Goal: Task Accomplishment & Management: Manage account settings

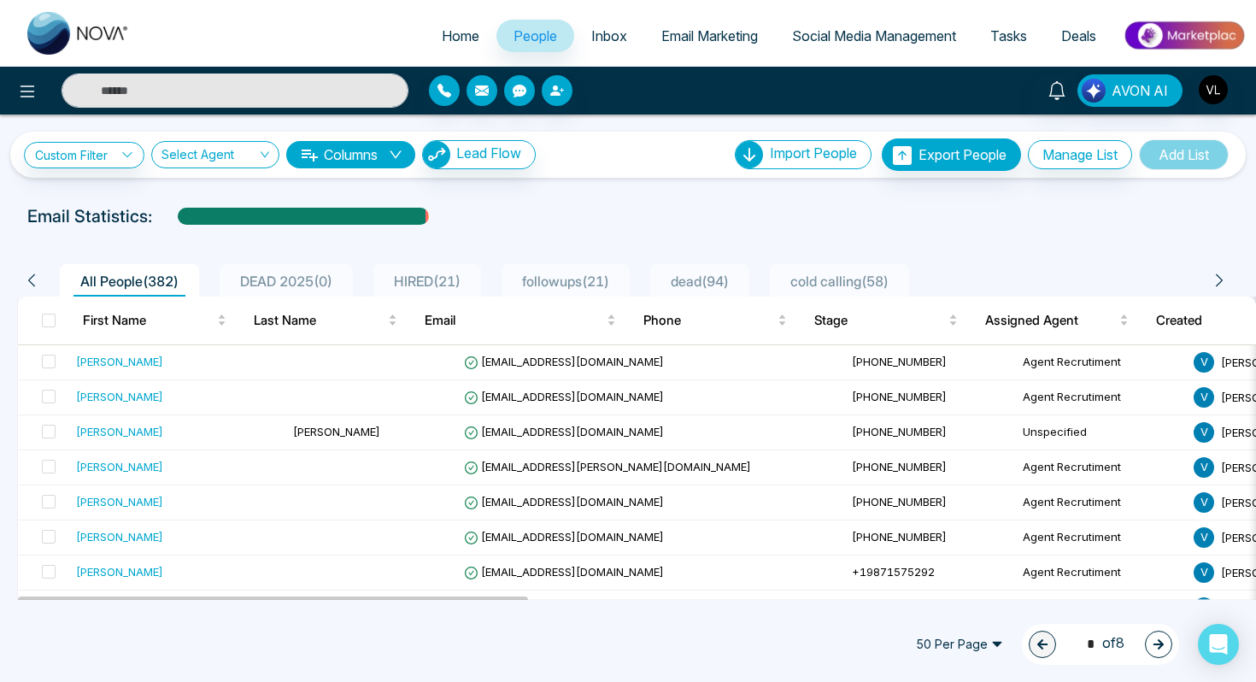
scroll to position [124, 0]
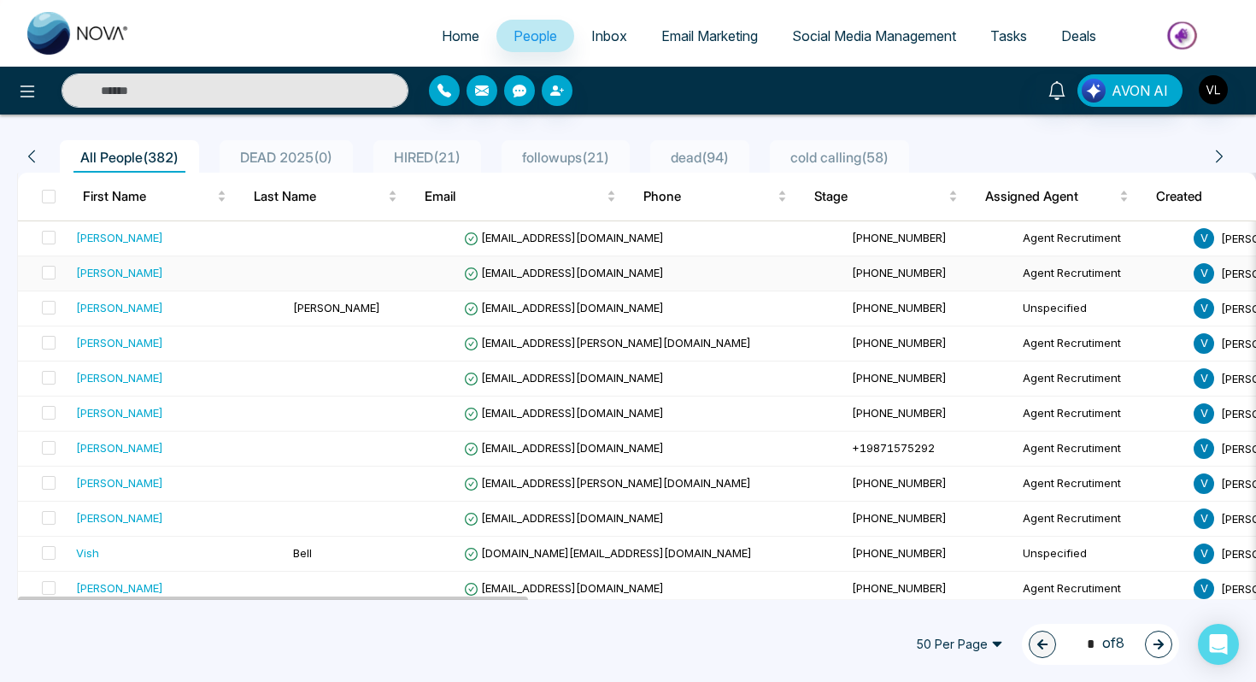
click at [158, 290] on td "[PERSON_NAME]" at bounding box center [177, 273] width 217 height 35
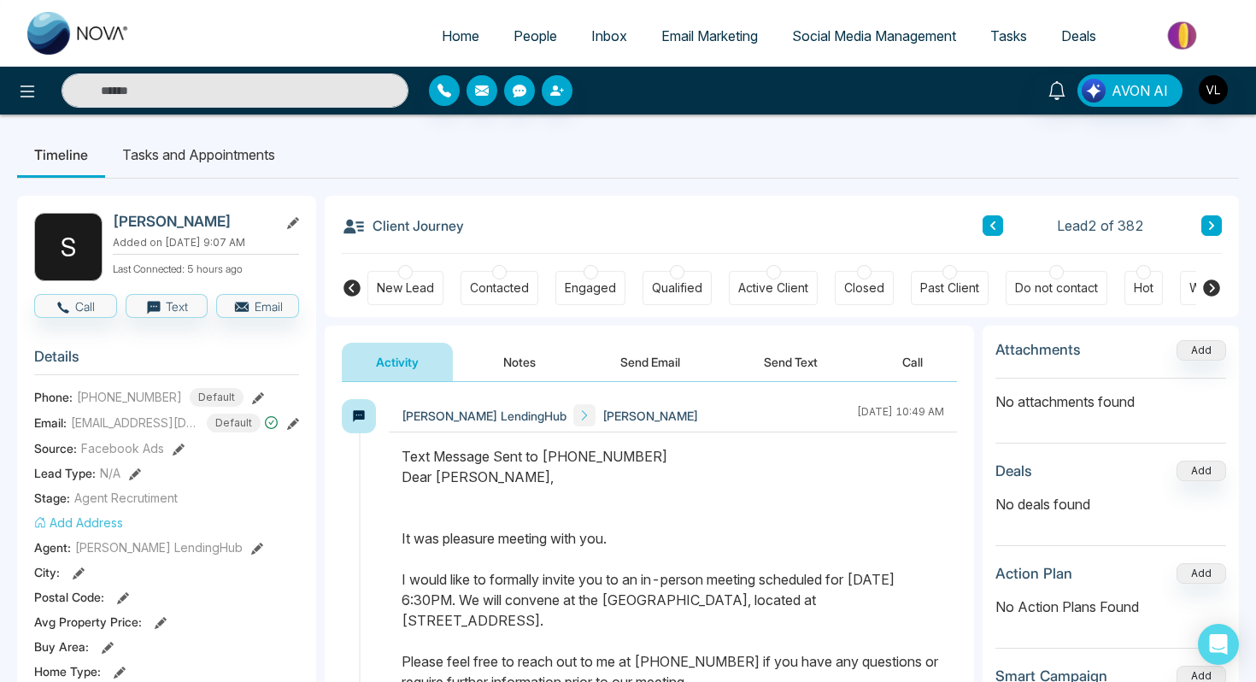
click at [168, 280] on div "[PERSON_NAME] Added on [DATE] 9:07 AM Last Connected: 5 hours ago" at bounding box center [206, 247] width 186 height 68
drag, startPoint x: 122, startPoint y: 300, endPoint x: 127, endPoint y: 291, distance: 10.0
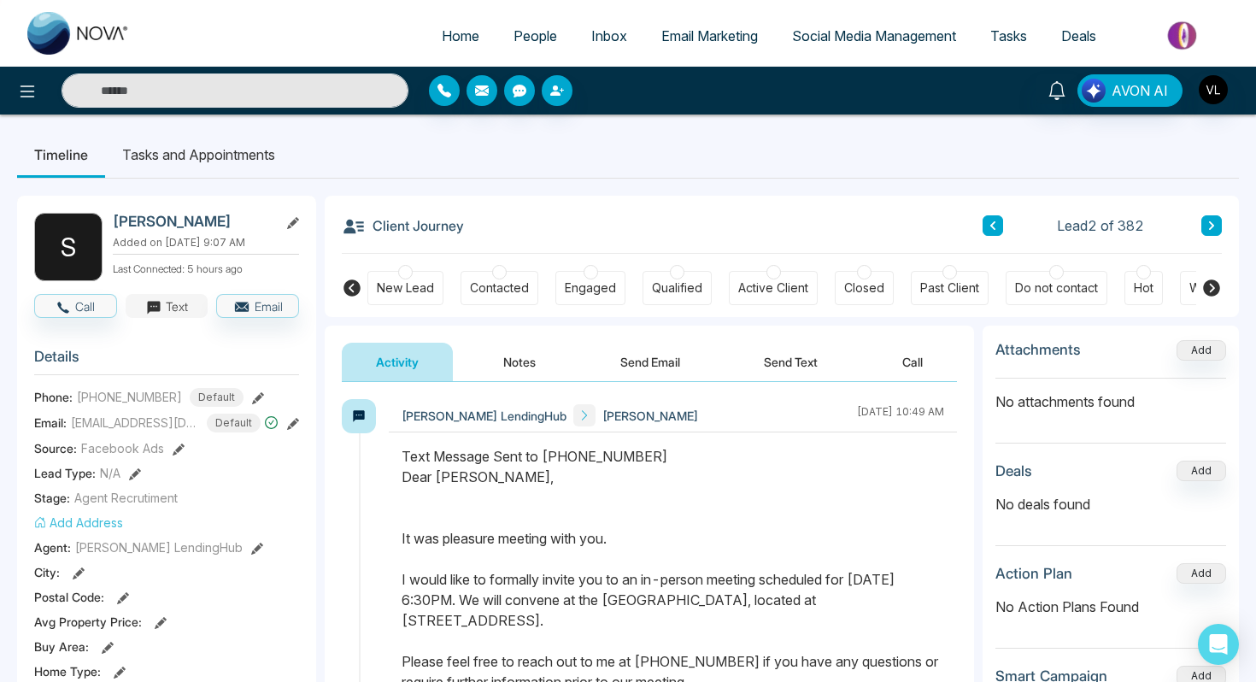
click at [128, 297] on button "Text" at bounding box center [167, 306] width 83 height 24
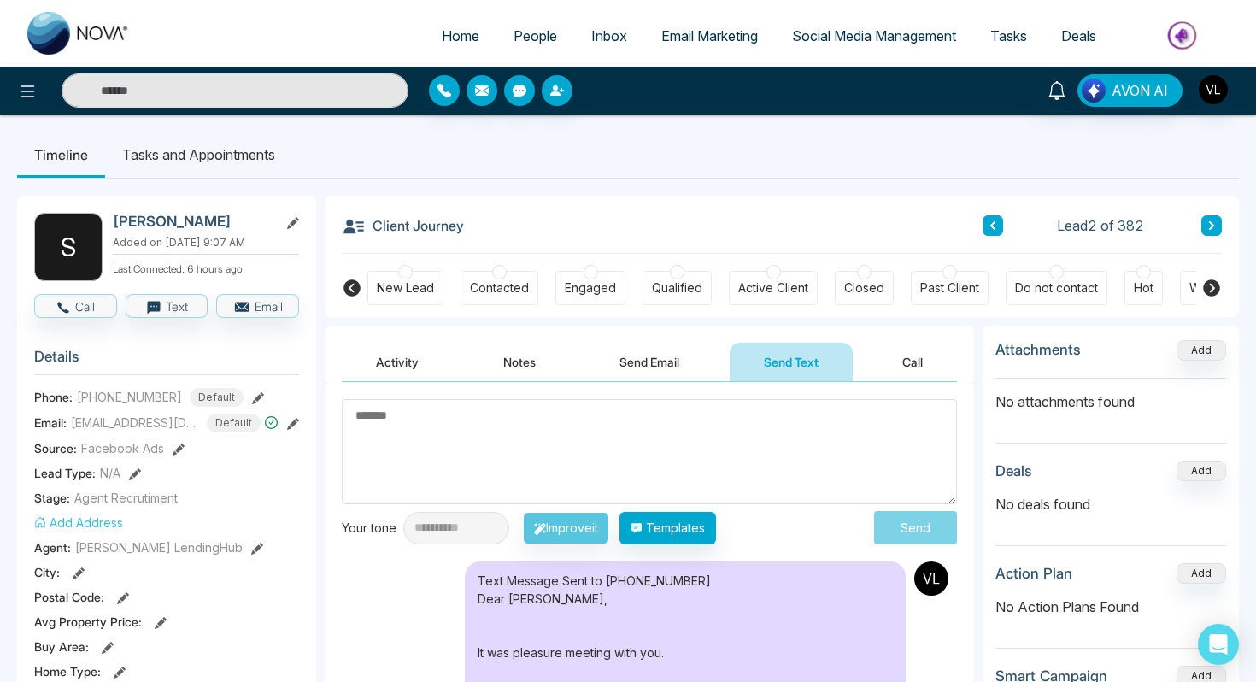
click at [530, 27] on span "People" at bounding box center [535, 35] width 44 height 17
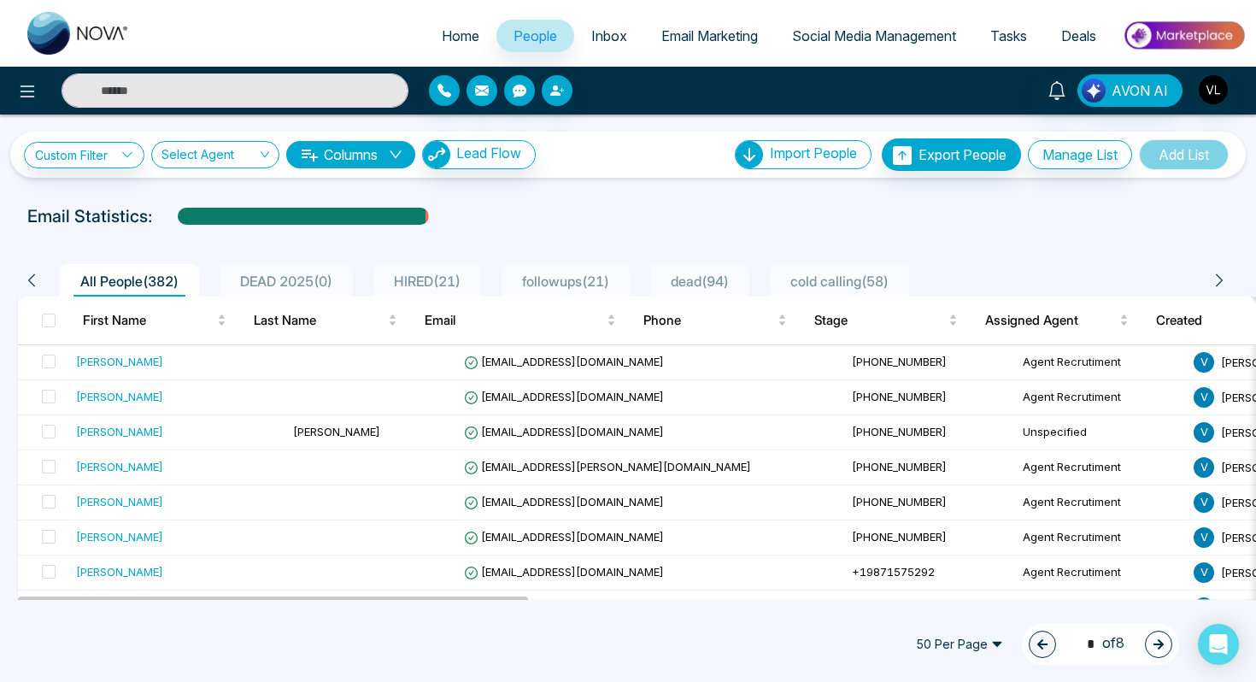
click at [304, 279] on span "DEAD 2025 ( 0 )" at bounding box center [286, 281] width 106 height 17
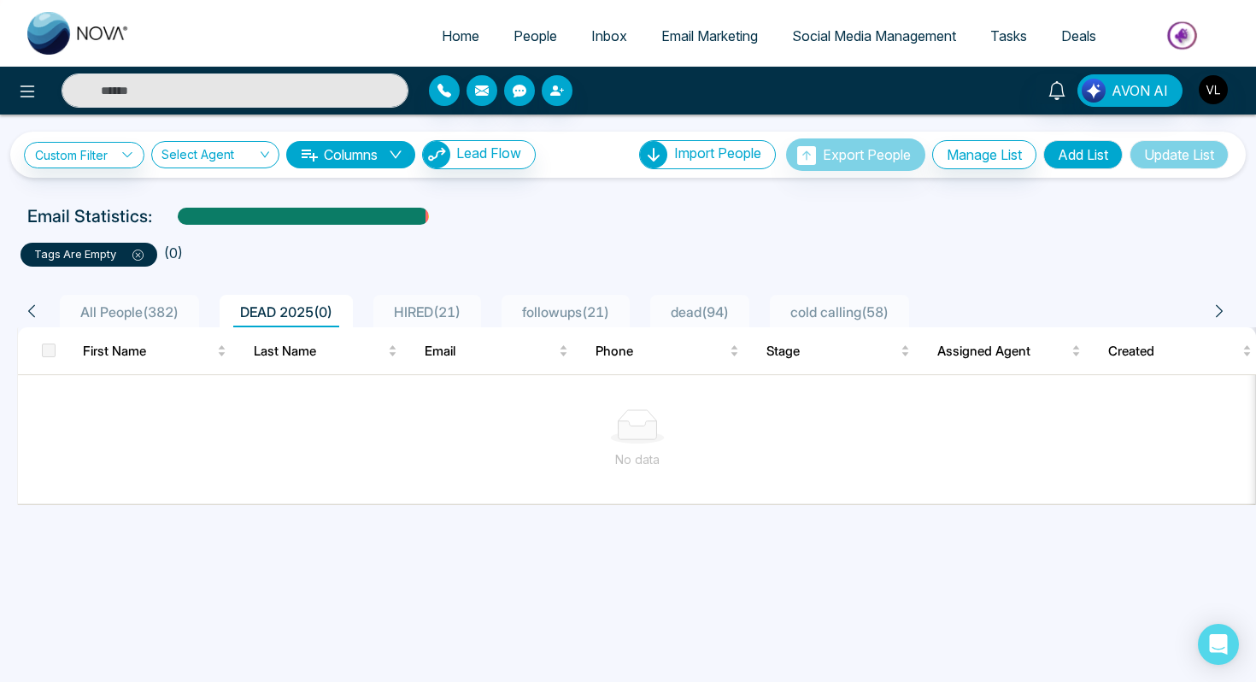
click at [135, 256] on icon at bounding box center [137, 254] width 11 height 11
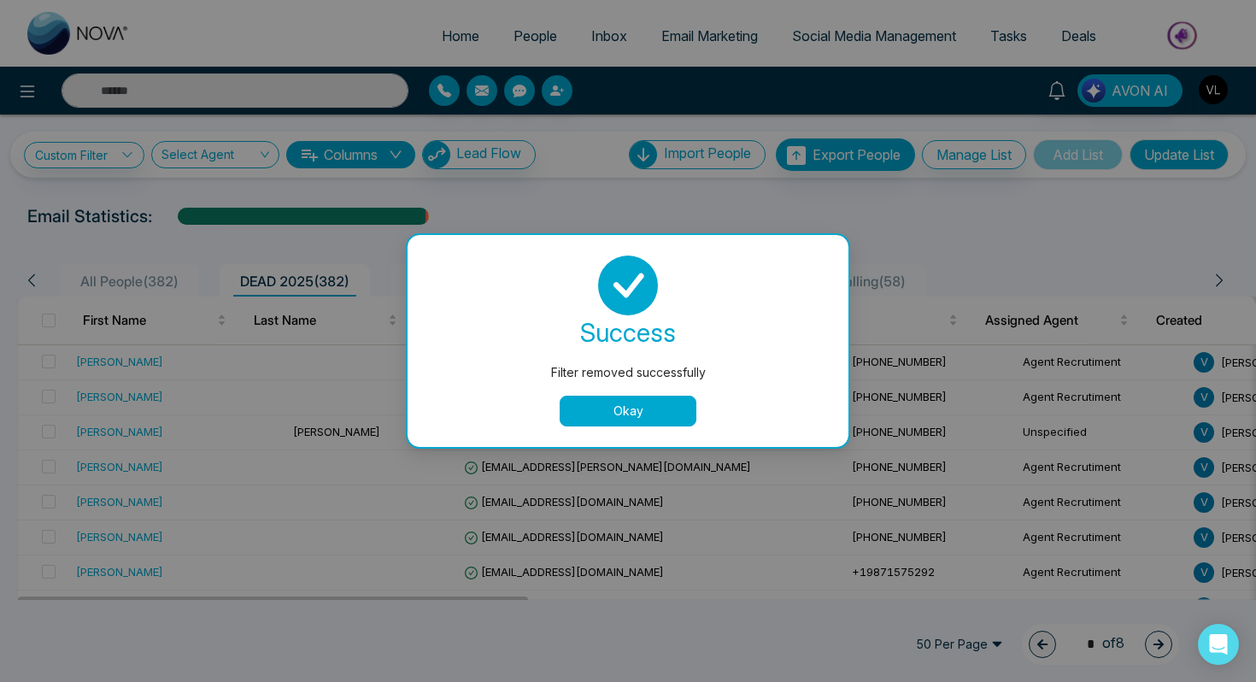
click at [645, 410] on button "Okay" at bounding box center [628, 411] width 137 height 31
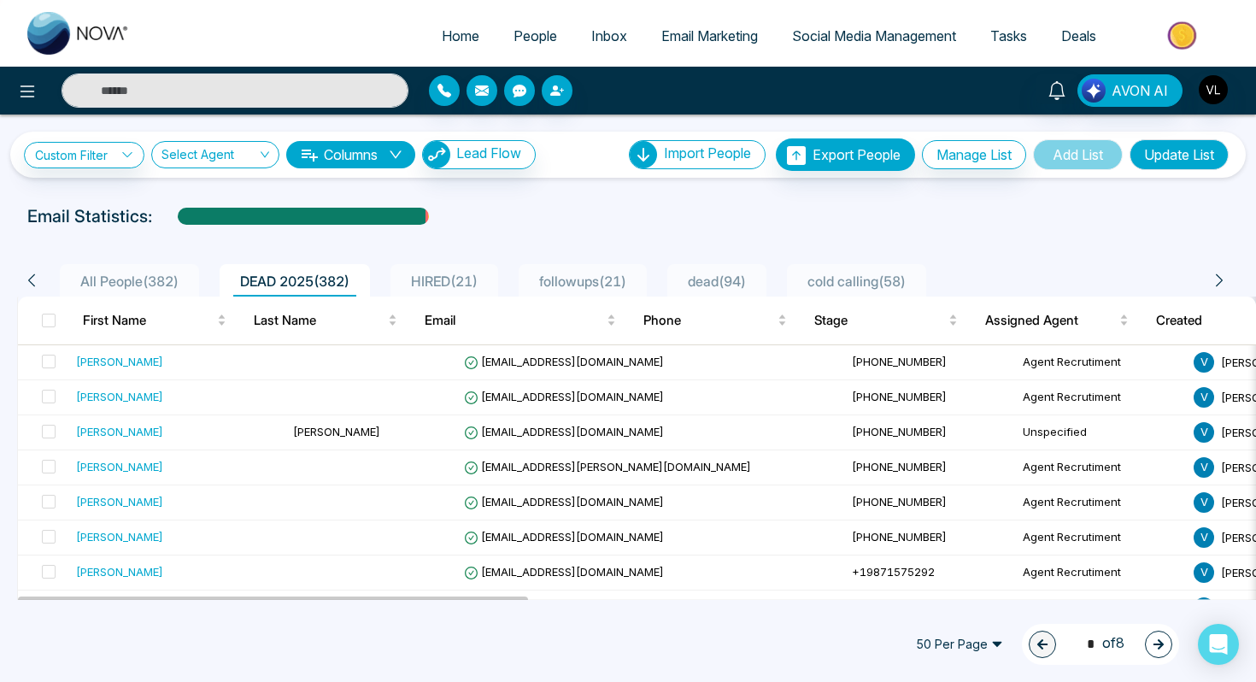
click at [346, 283] on span "DEAD 2025 ( 382 )" at bounding box center [294, 281] width 123 height 17
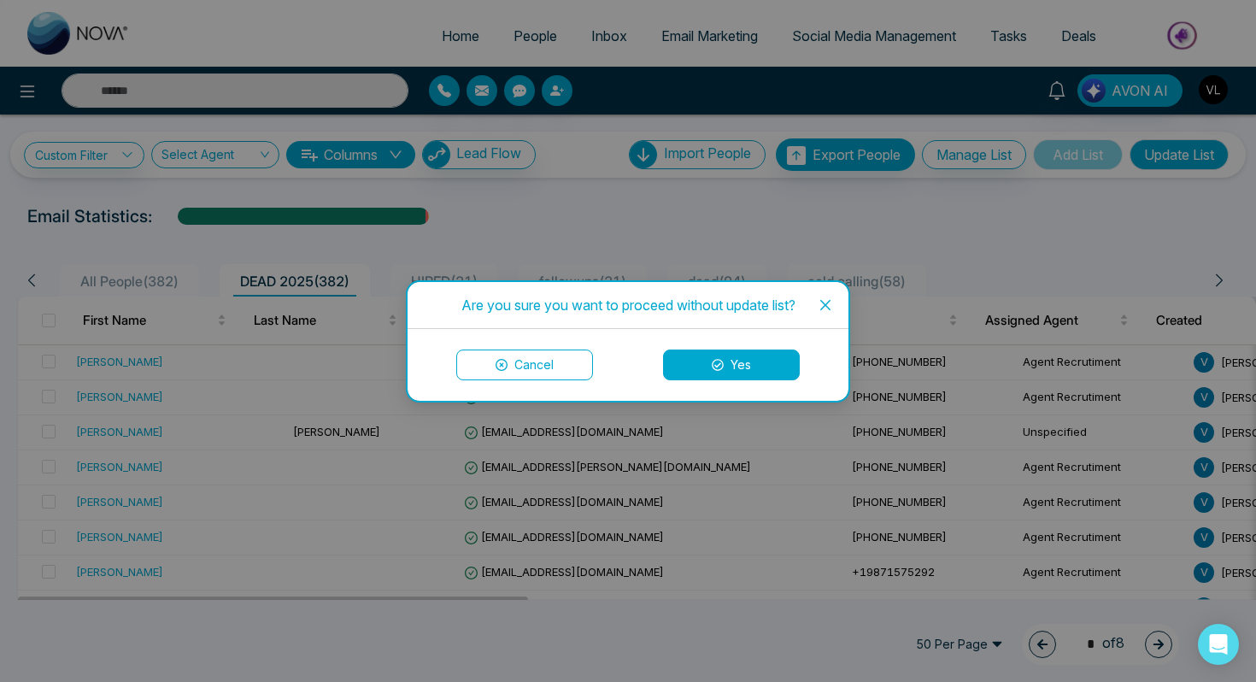
click at [665, 370] on button "Yes" at bounding box center [731, 364] width 137 height 31
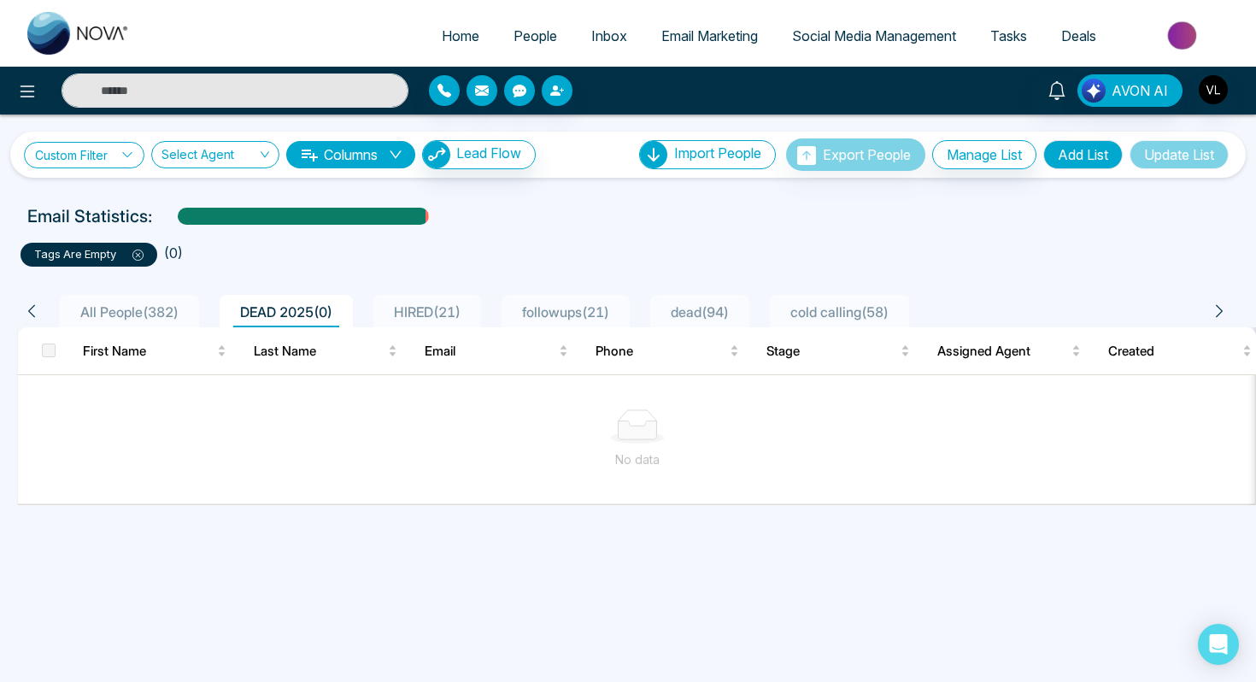
click at [110, 149] on link "Custom Filter" at bounding box center [84, 155] width 120 height 26
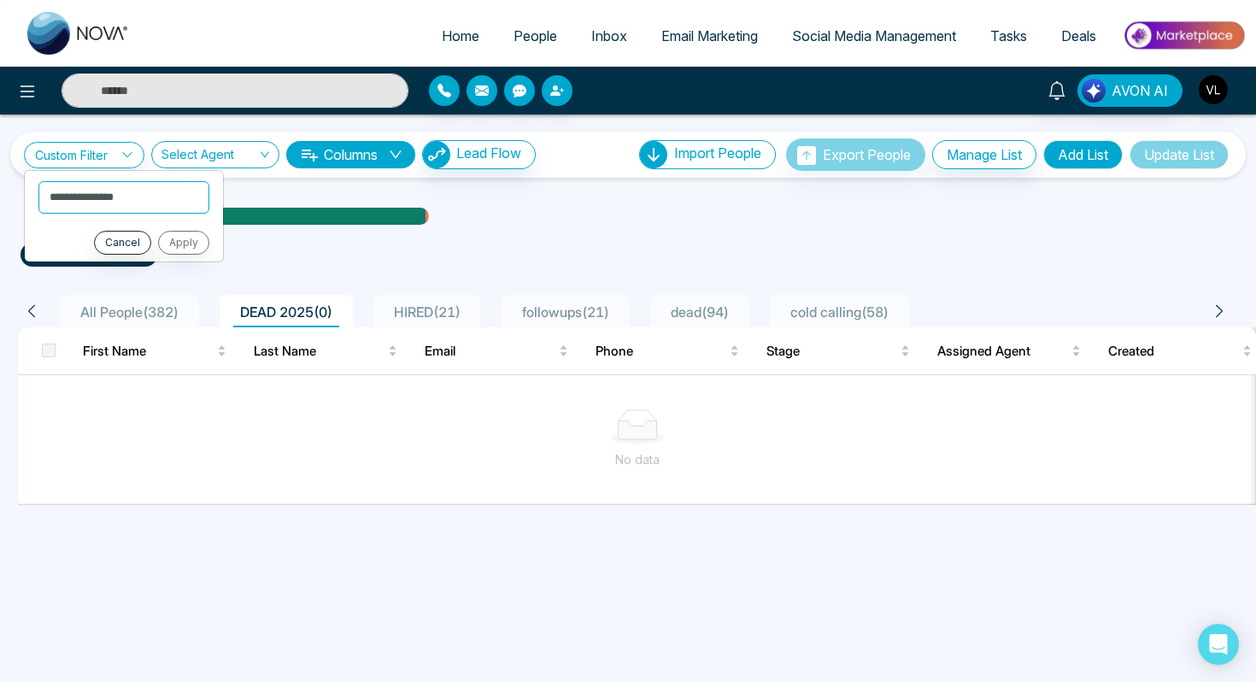
click at [204, 151] on input "search" at bounding box center [209, 158] width 96 height 32
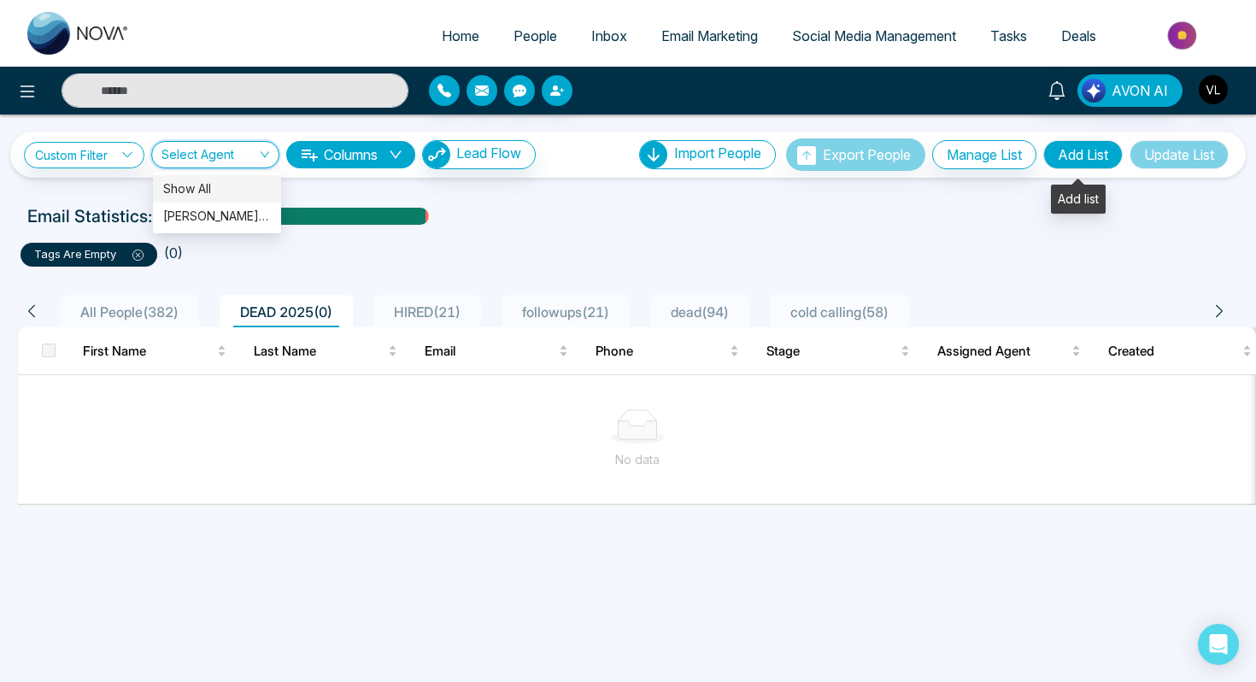
click at [1086, 161] on button "Add List" at bounding box center [1082, 154] width 79 height 29
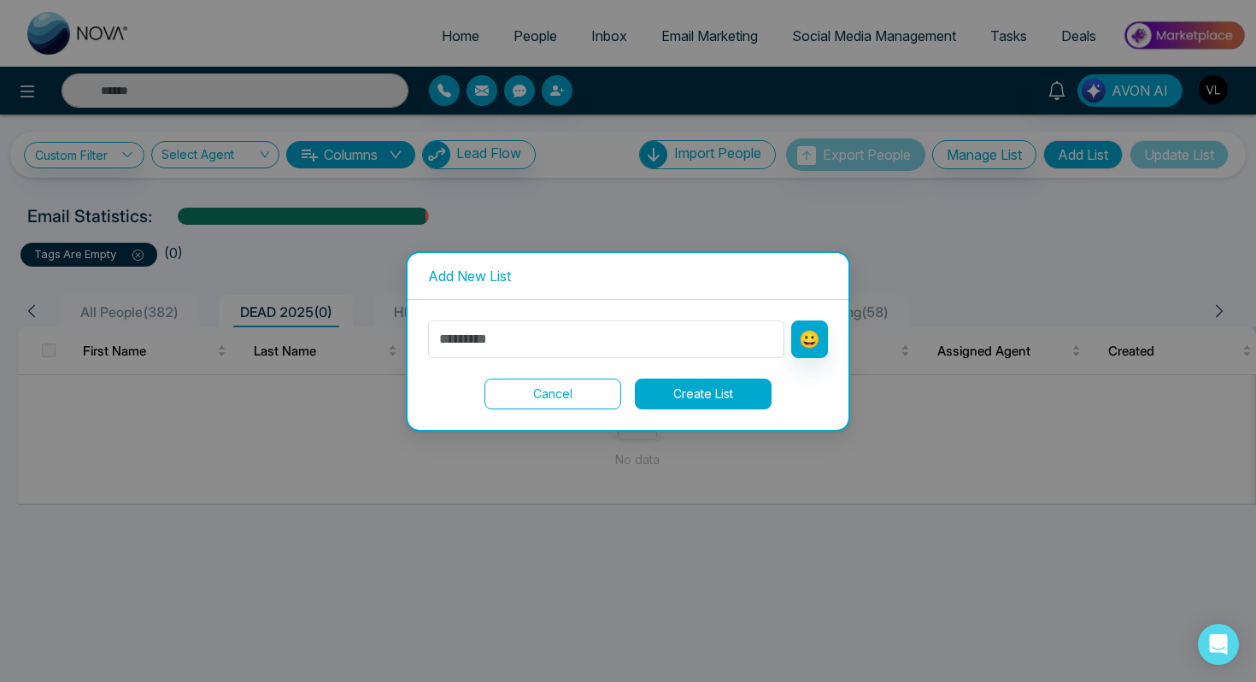
click at [548, 400] on button "Cancel" at bounding box center [552, 393] width 137 height 31
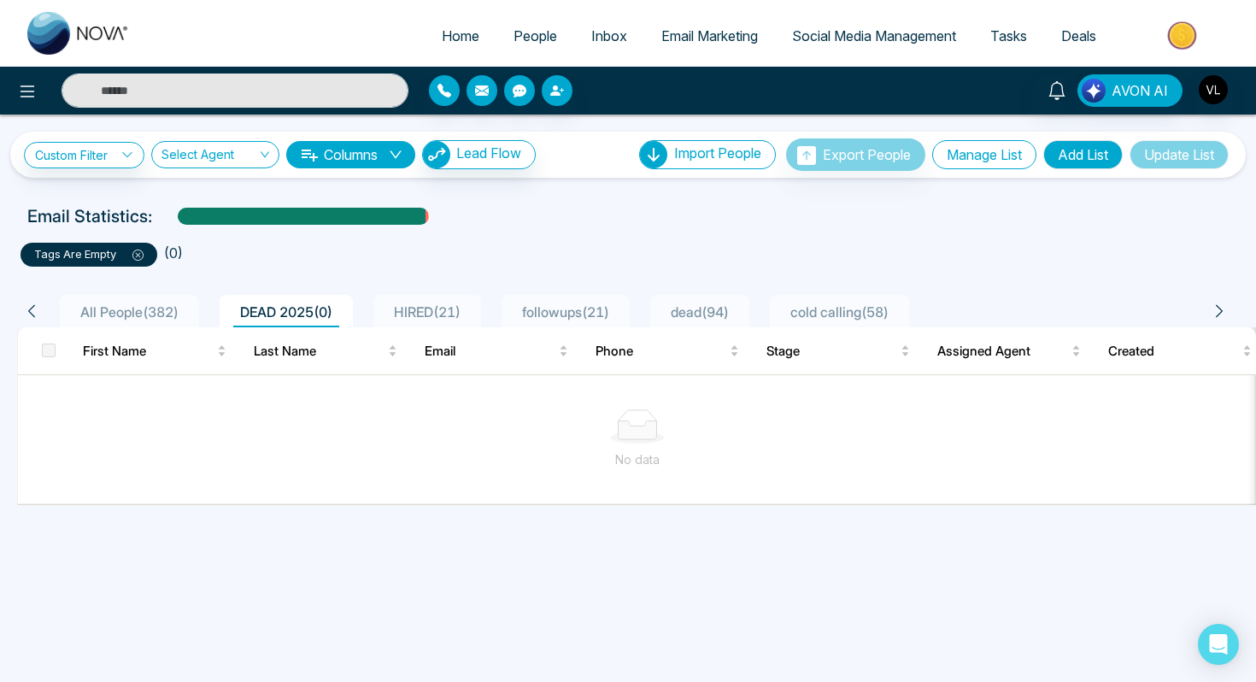
click at [967, 155] on button "Manage List" at bounding box center [984, 154] width 104 height 29
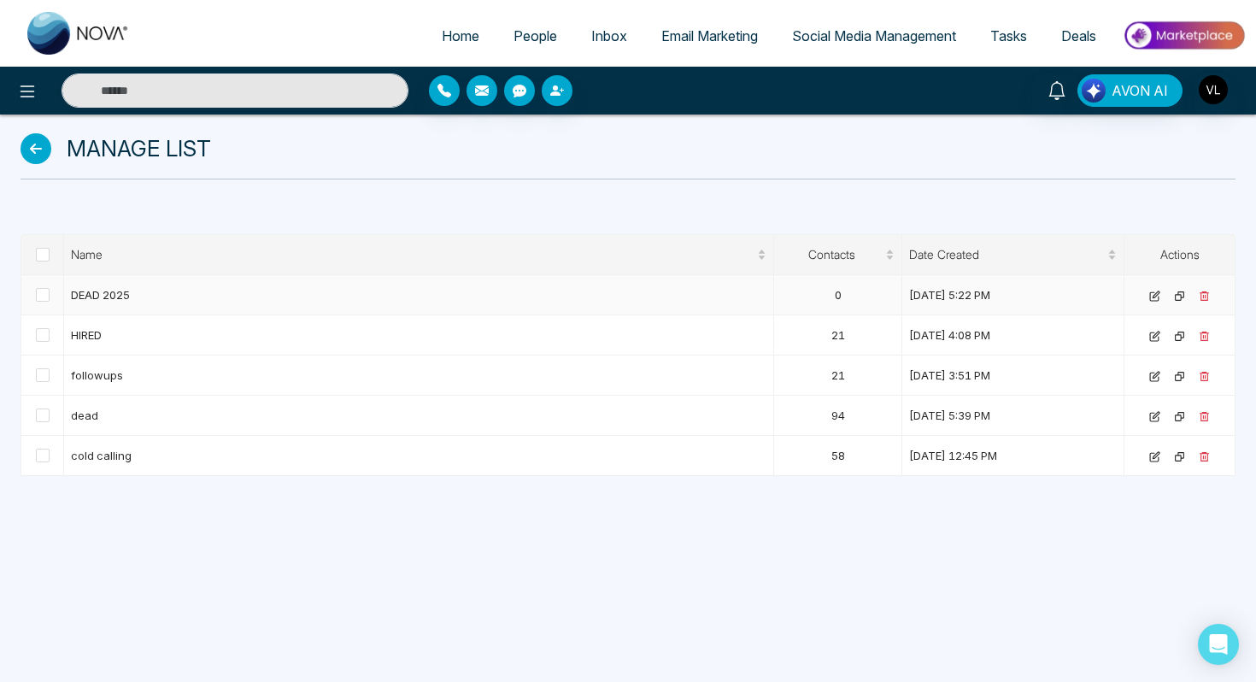
click at [55, 290] on td at bounding box center [42, 295] width 43 height 40
click at [1205, 293] on icon at bounding box center [1204, 295] width 11 height 11
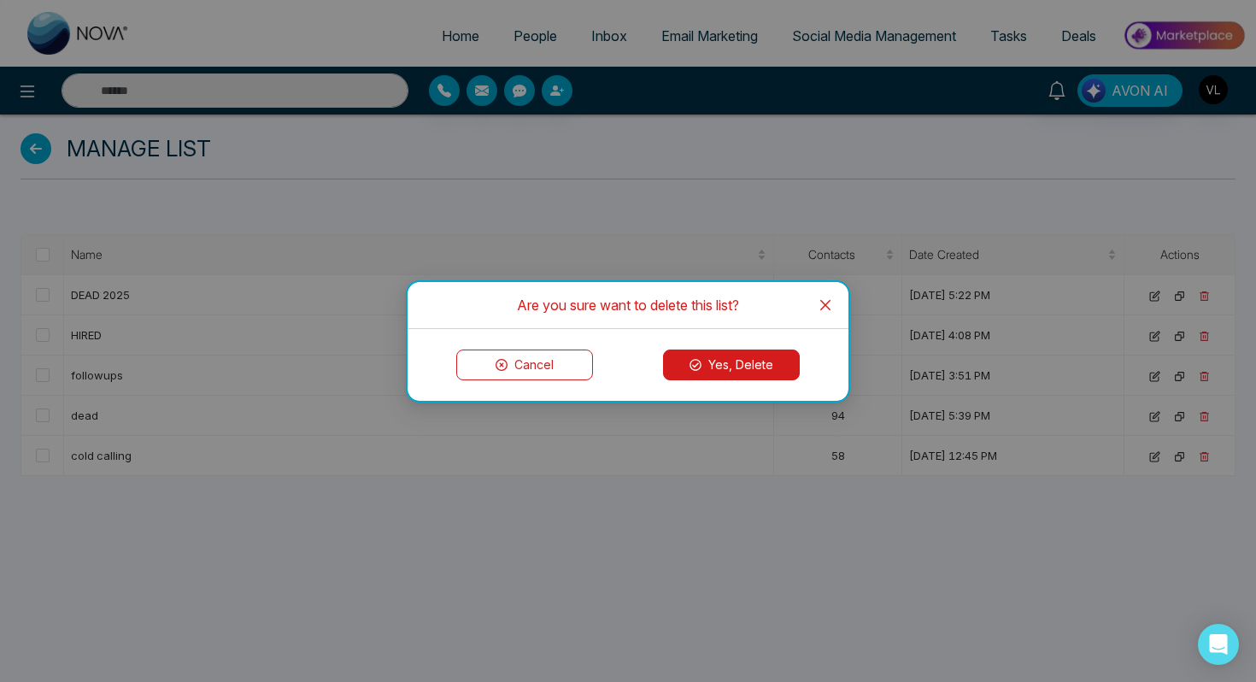
click at [728, 366] on button "Yes, Delete" at bounding box center [731, 364] width 137 height 31
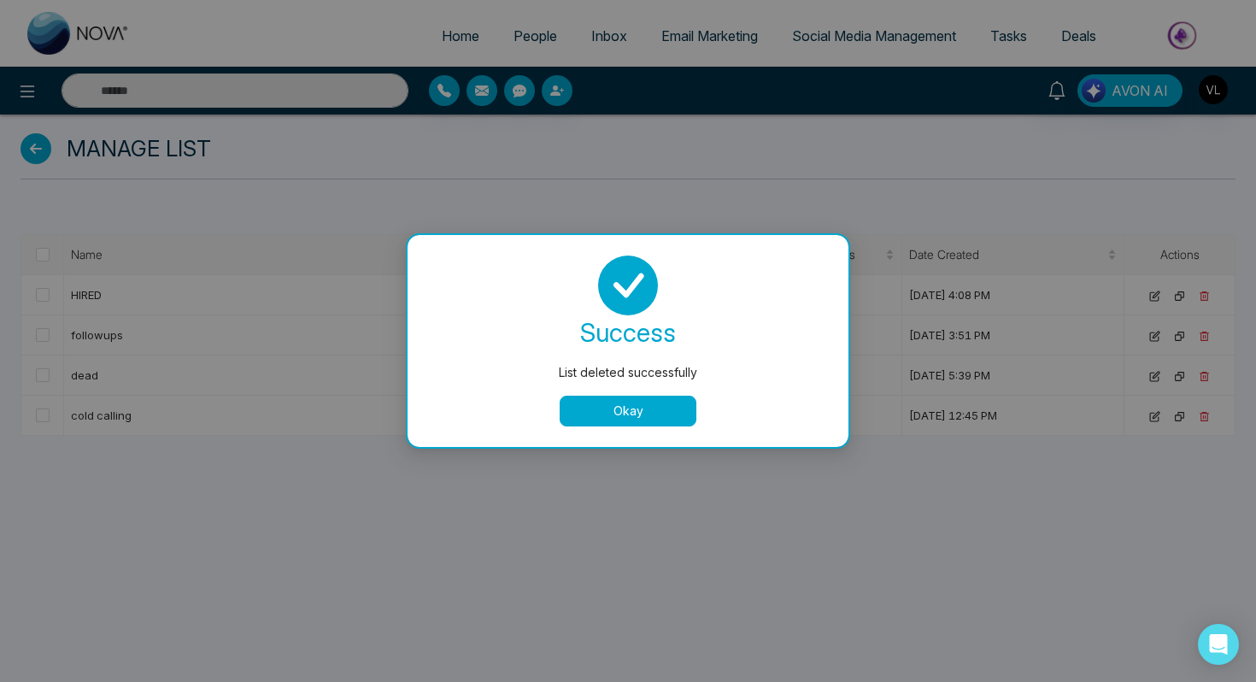
click at [644, 413] on button "Okay" at bounding box center [628, 411] width 137 height 31
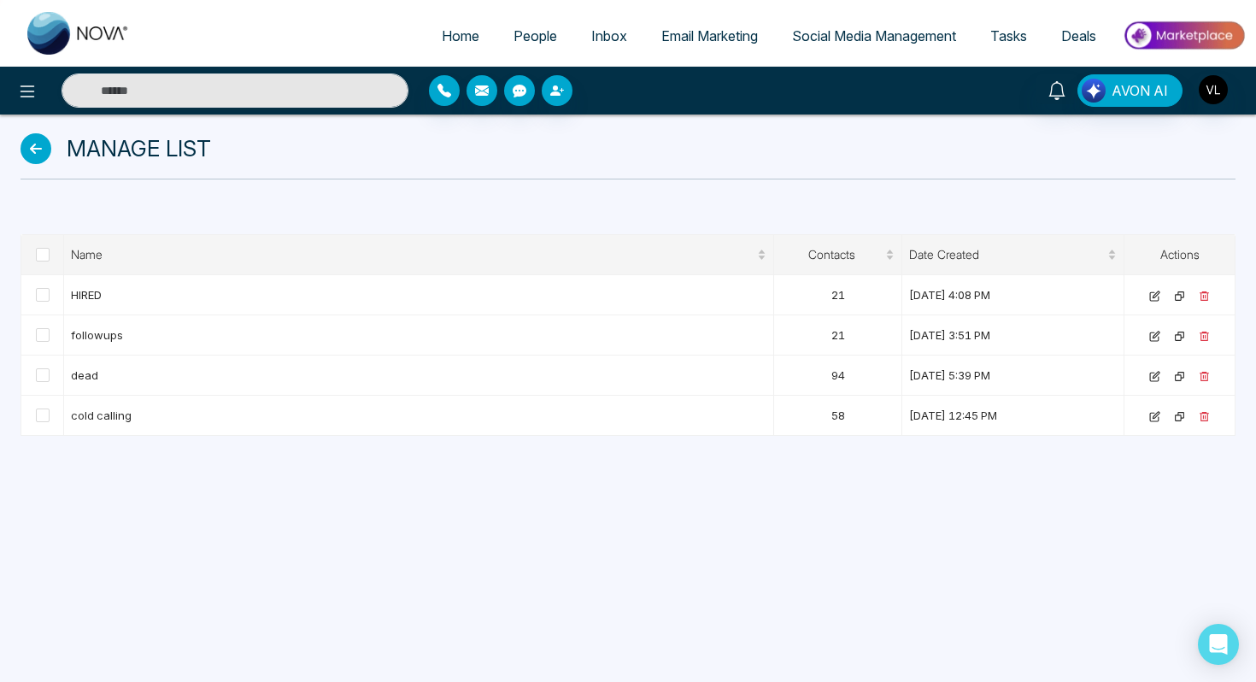
click at [513, 38] on span "People" at bounding box center [535, 35] width 44 height 17
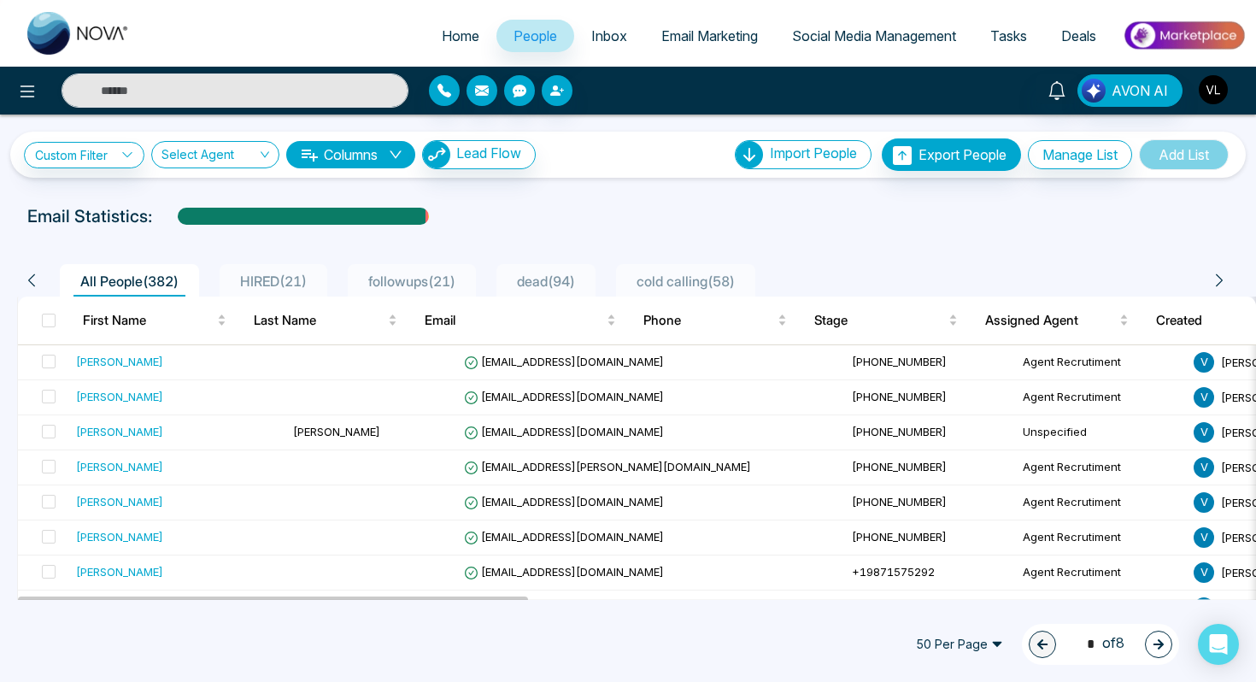
click at [1222, 103] on button "button" at bounding box center [1213, 89] width 31 height 31
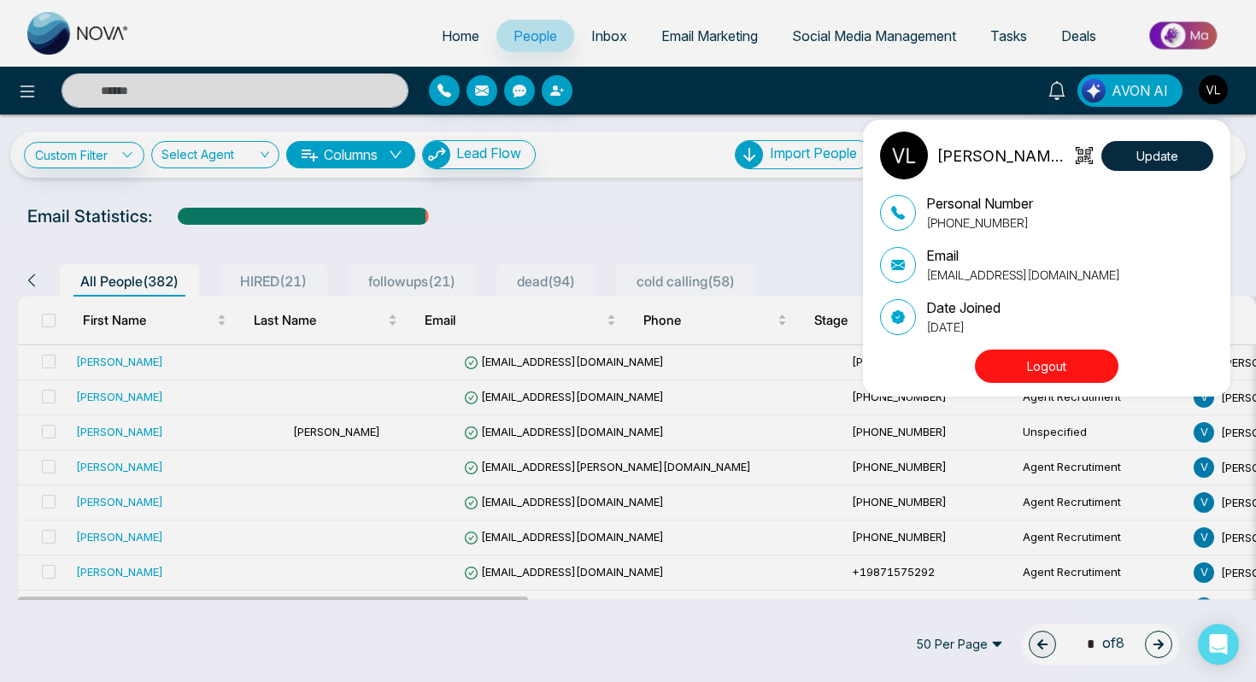
click at [1067, 360] on button "Logout" at bounding box center [1047, 365] width 144 height 33
